Goal: Check status: Check status

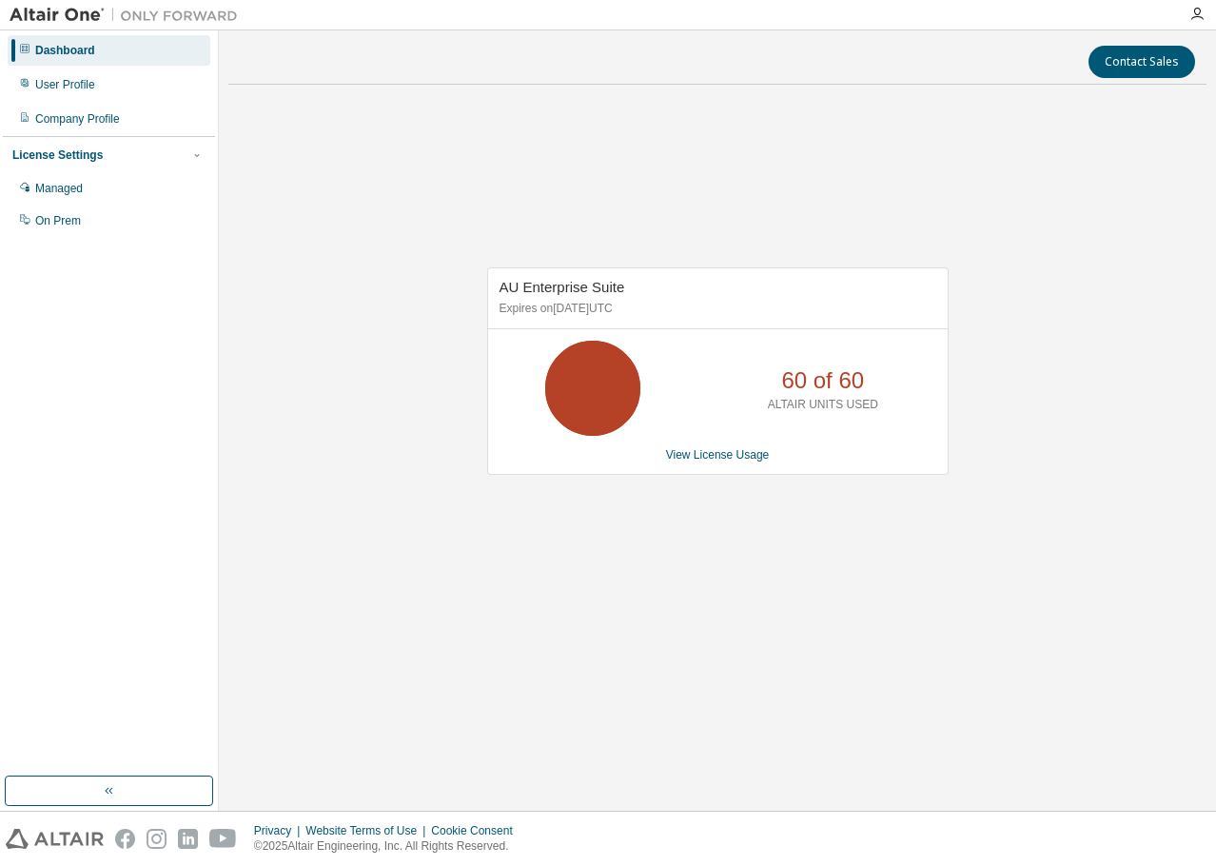
click at [341, 241] on div "AU Enterprise Suite Expires on [DATE] UTC 60 of 60 ALTAIR UNITS USED View Licen…" at bounding box center [717, 381] width 978 height 563
